Goal: Task Accomplishment & Management: Manage account settings

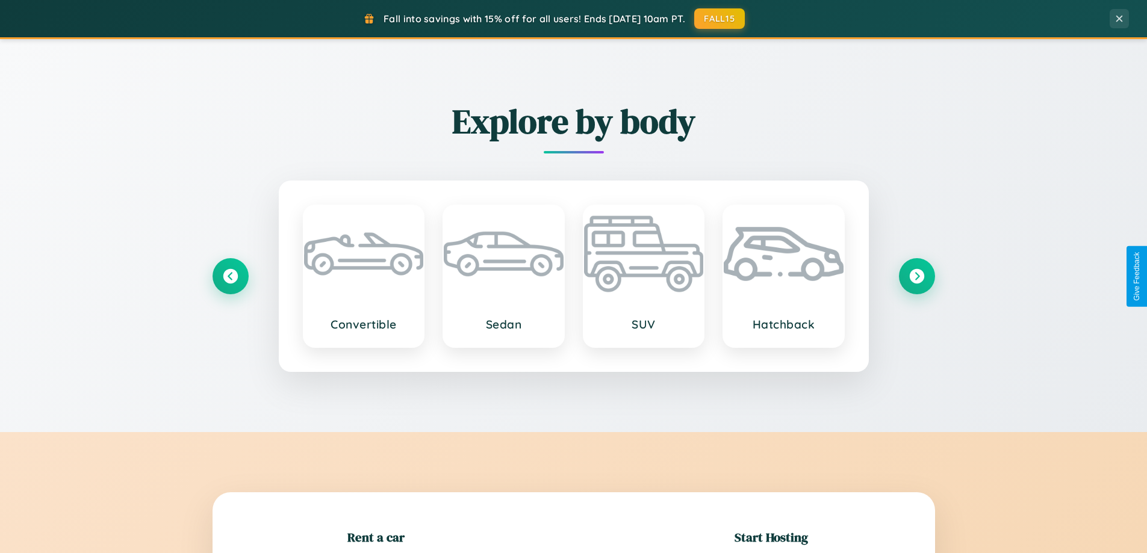
scroll to position [260, 0]
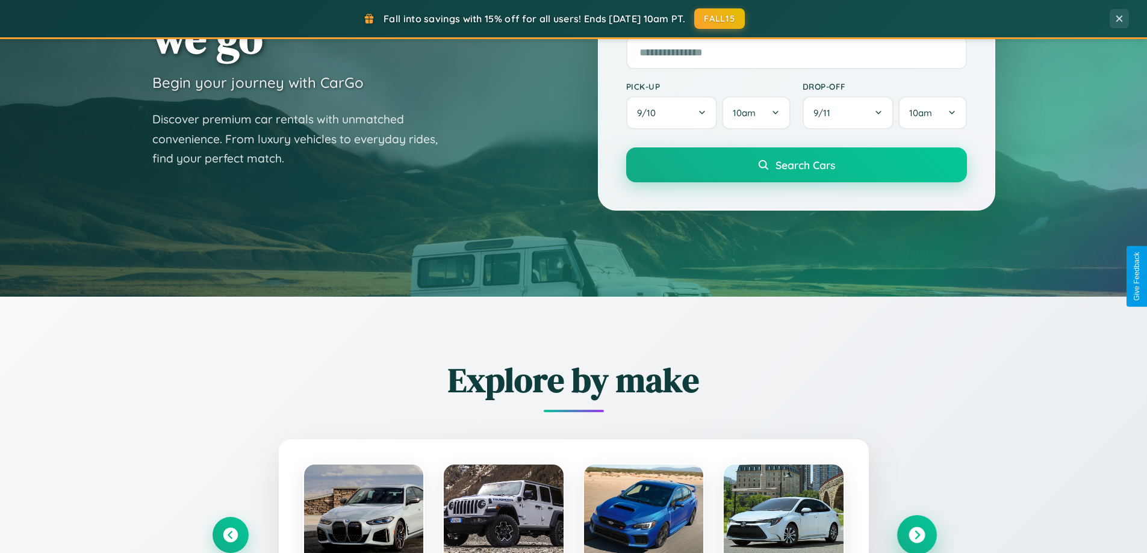
click at [917, 535] on icon at bounding box center [917, 536] width 16 height 16
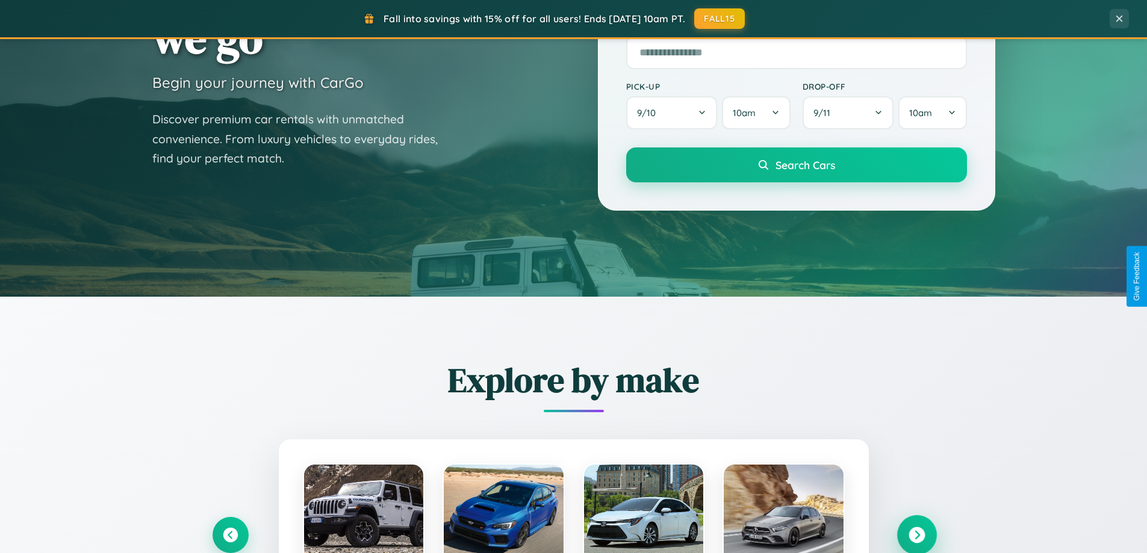
scroll to position [2318, 0]
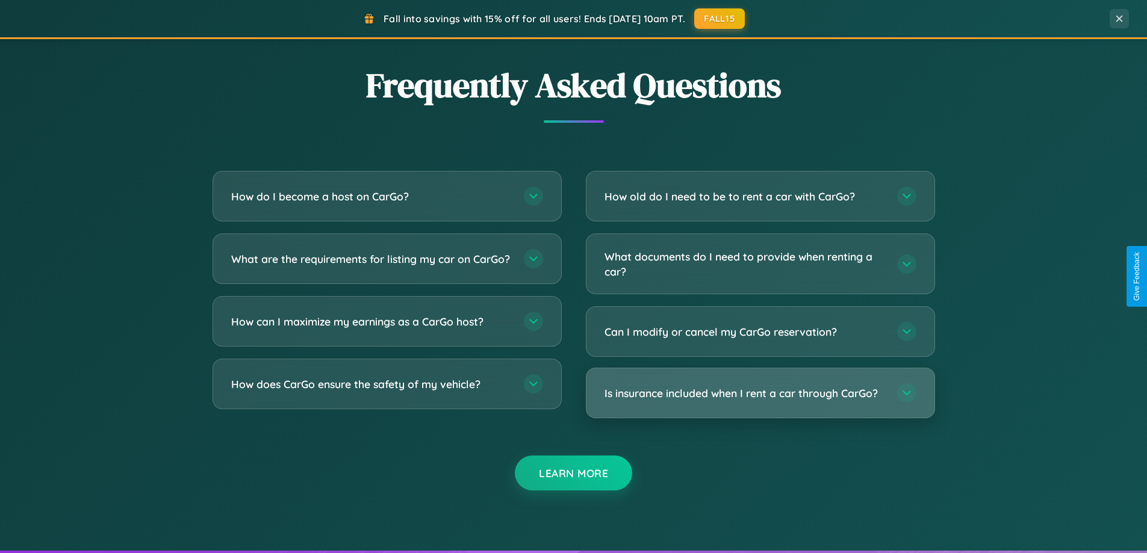
click at [760, 393] on h3 "Is insurance included when I rent a car through CarGo?" at bounding box center [745, 393] width 281 height 15
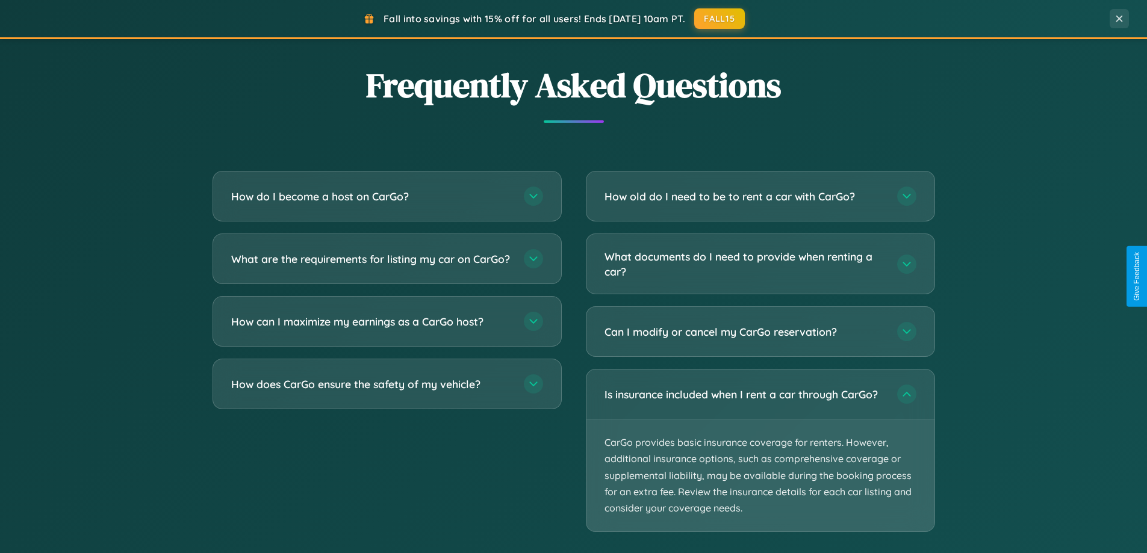
scroll to position [0, 0]
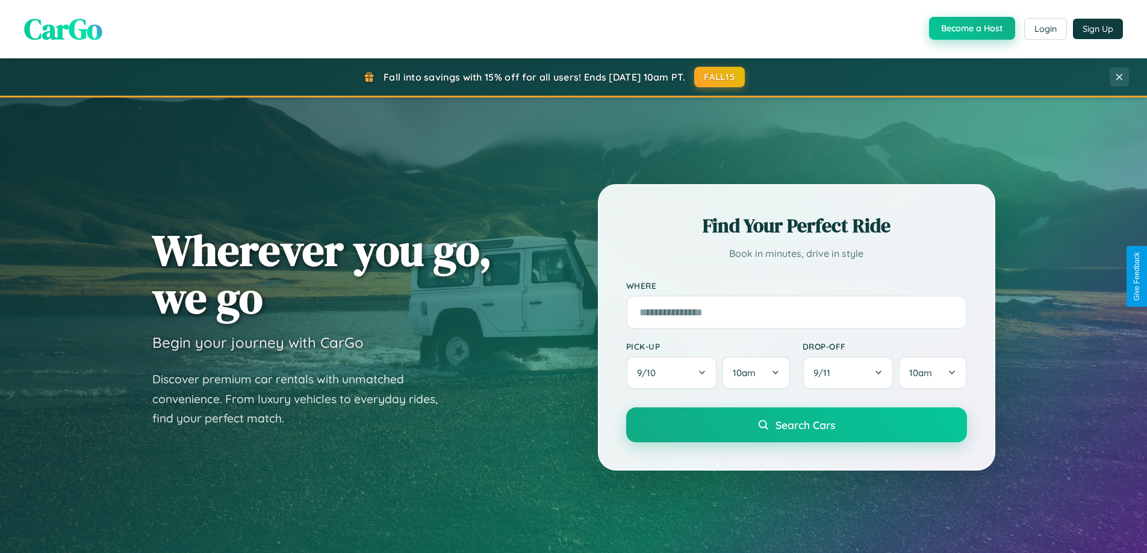
click at [971, 28] on button "Become a Host" at bounding box center [972, 28] width 86 height 23
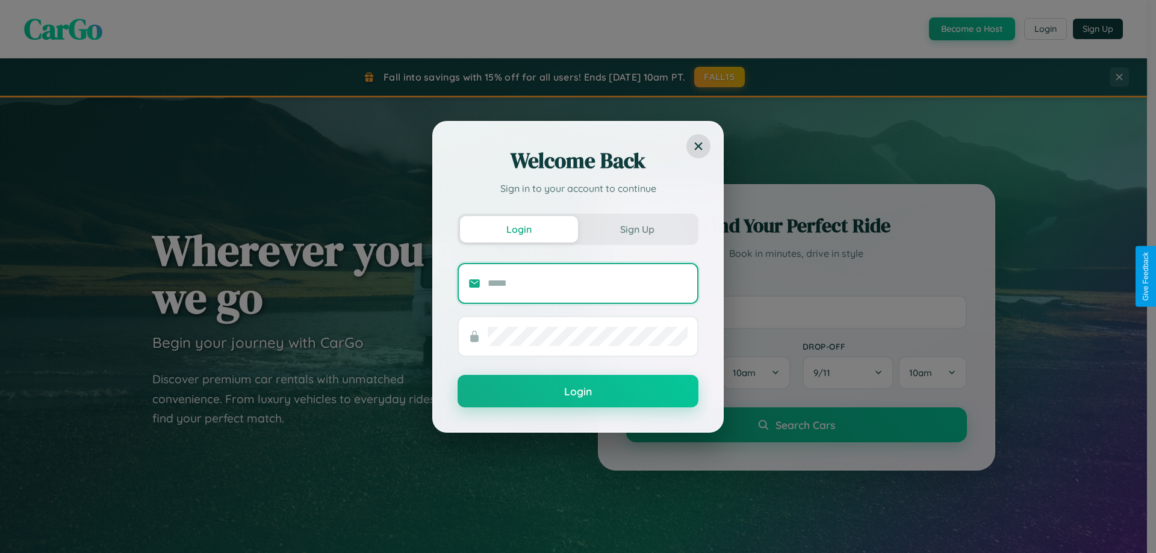
click at [588, 283] on input "text" at bounding box center [588, 283] width 200 height 19
type input "**********"
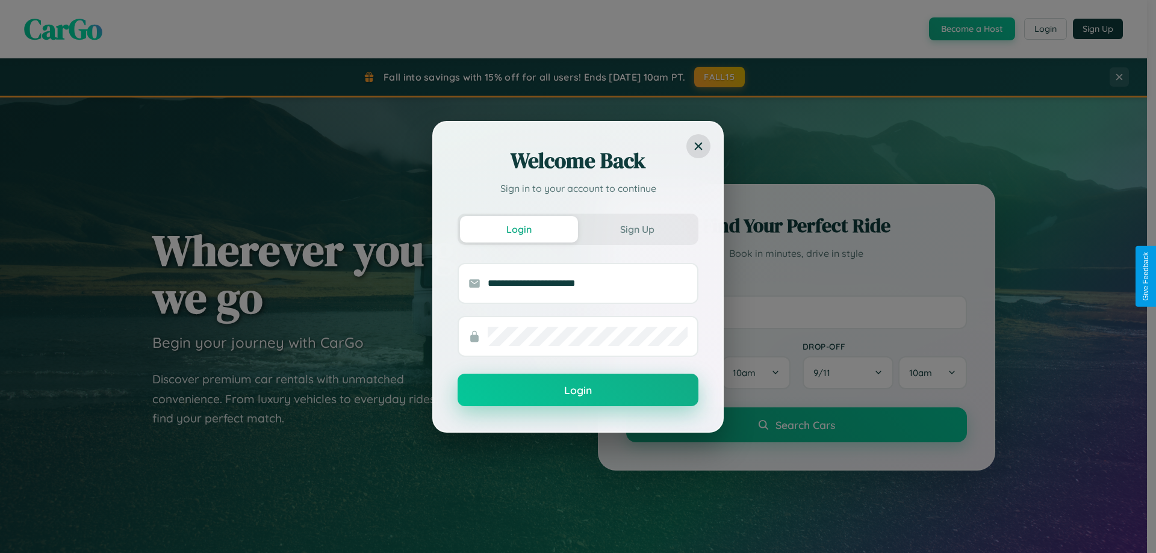
click at [578, 390] on button "Login" at bounding box center [578, 390] width 241 height 33
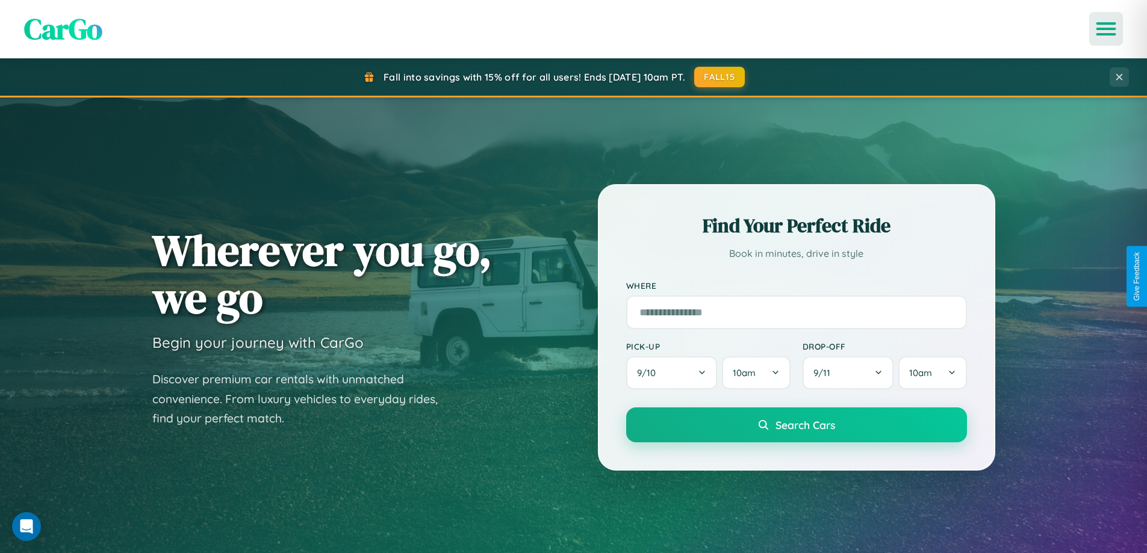
click at [1106, 29] on icon "Open menu" at bounding box center [1106, 28] width 17 height 11
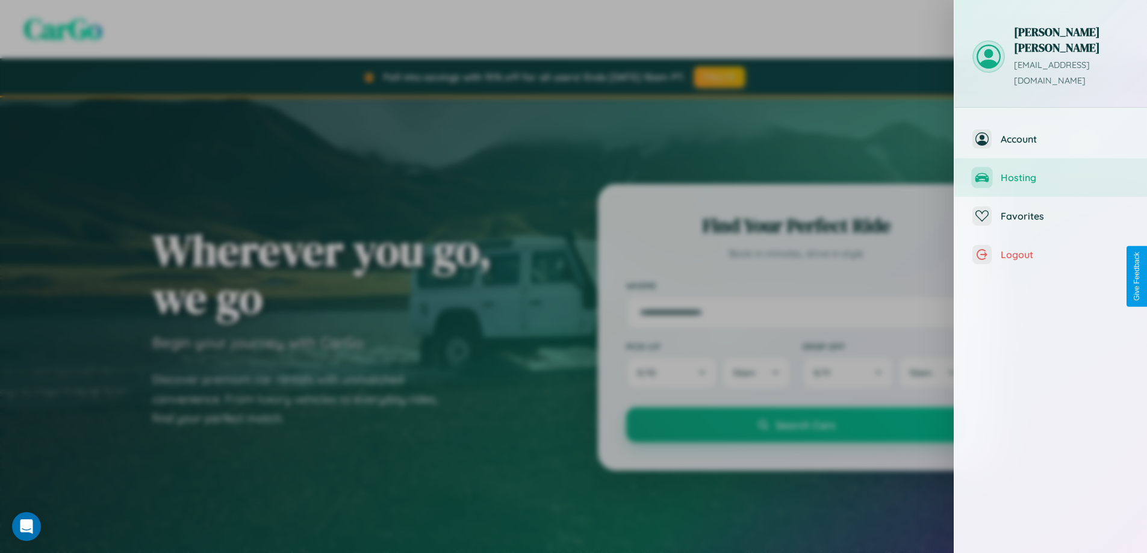
click at [1051, 172] on span "Hosting" at bounding box center [1065, 178] width 128 height 12
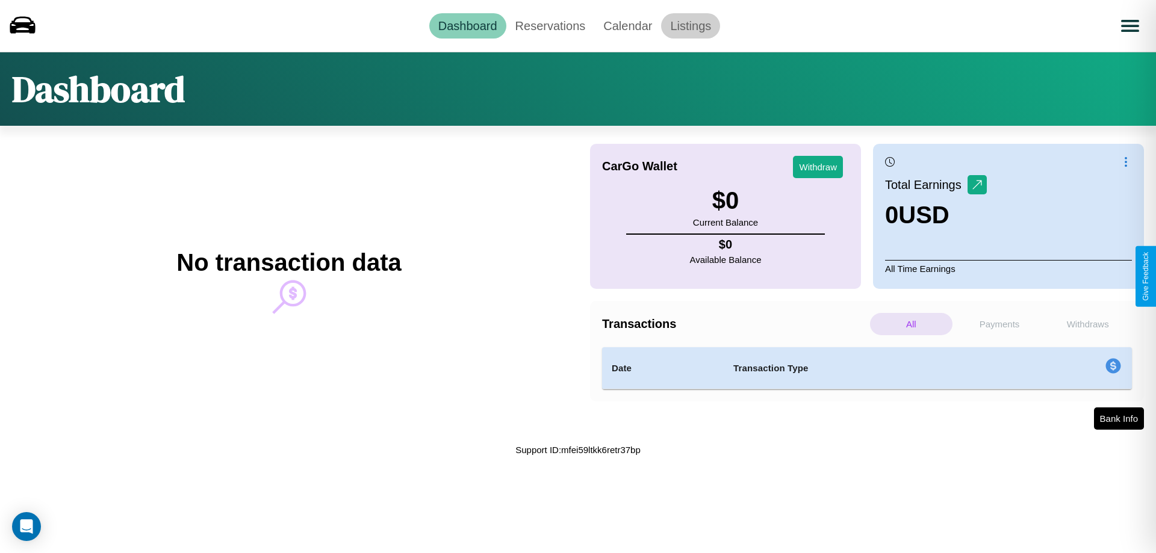
click at [691, 25] on link "Listings" at bounding box center [690, 25] width 59 height 25
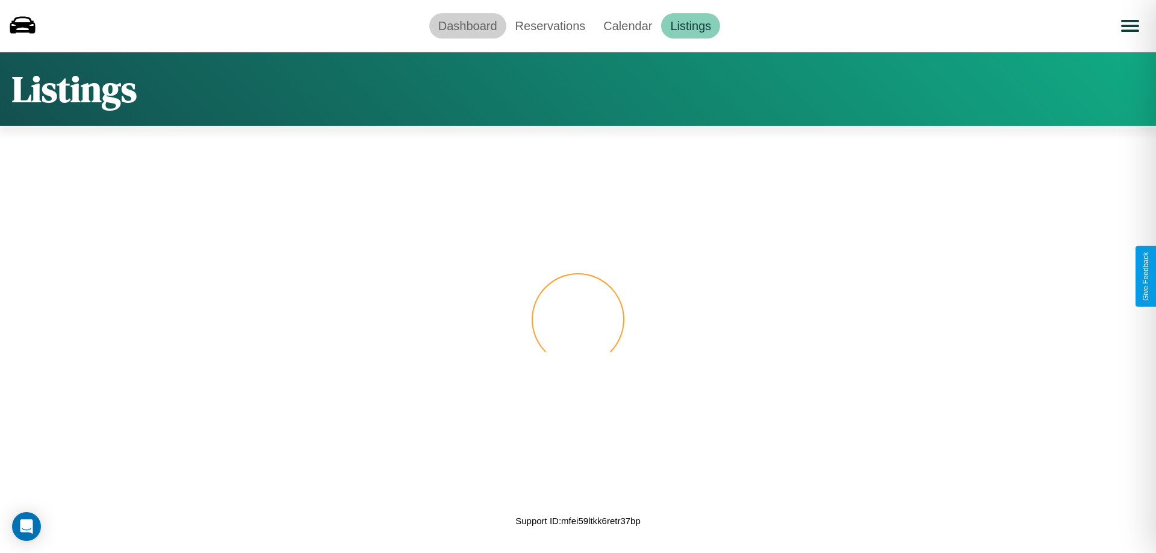
click at [467, 25] on link "Dashboard" at bounding box center [467, 25] width 77 height 25
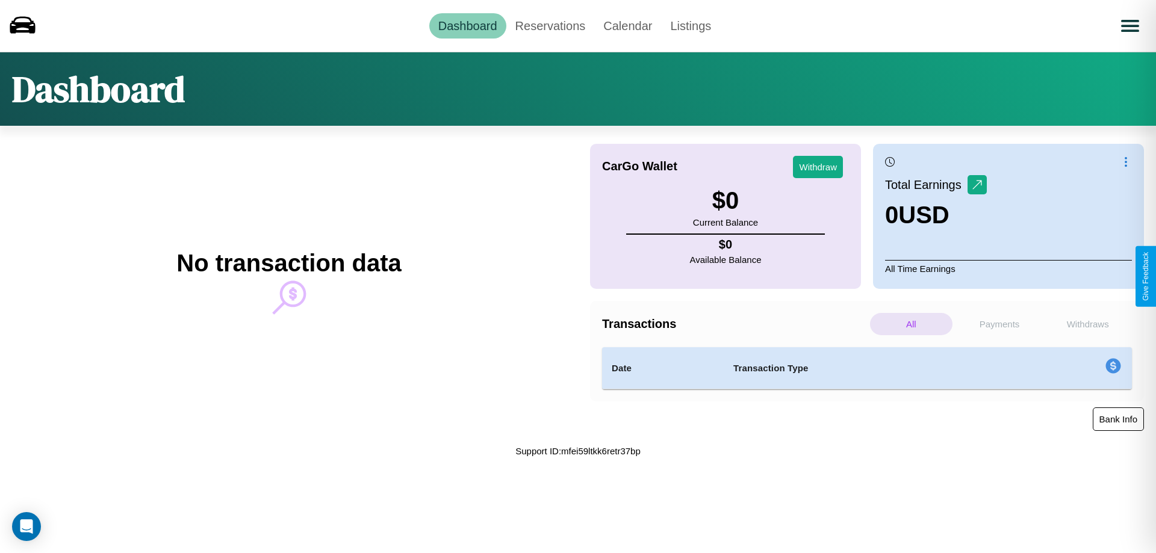
click at [1118, 419] on button "Bank Info" at bounding box center [1118, 419] width 51 height 23
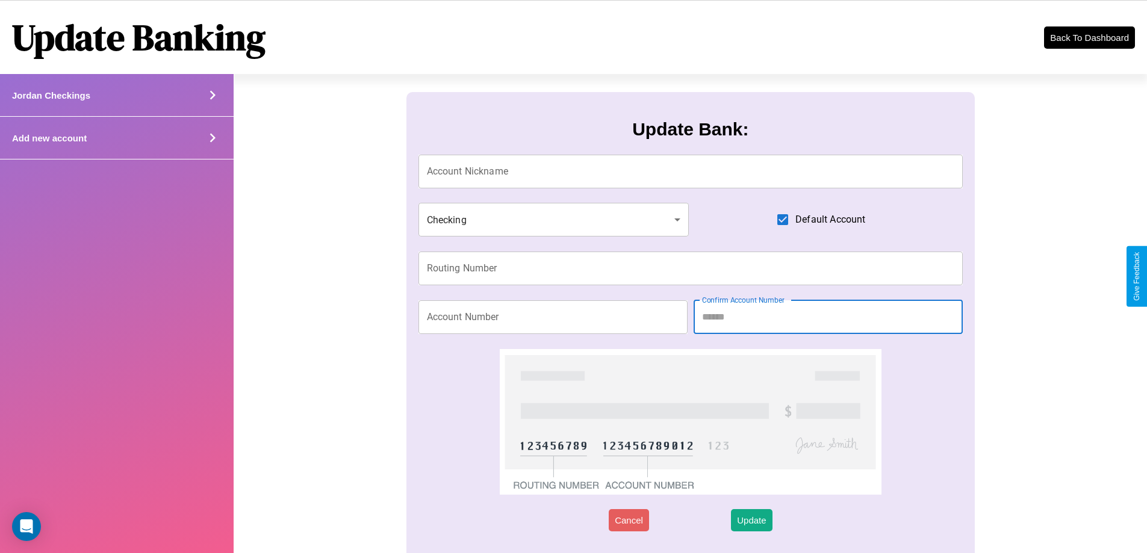
click at [212, 138] on icon at bounding box center [213, 138] width 18 height 18
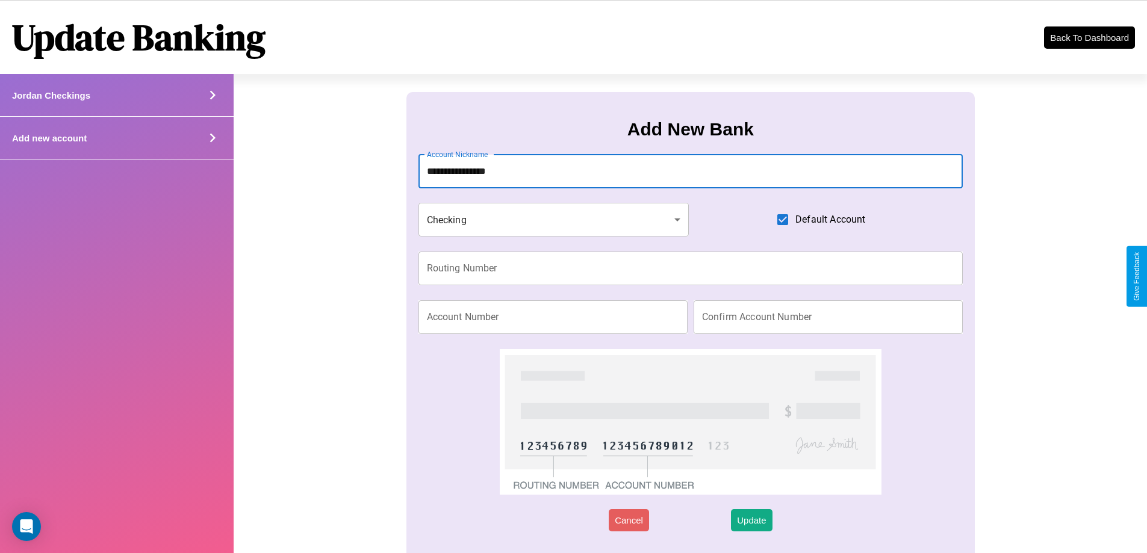
type input "**********"
